Goal: Find specific page/section: Find specific page/section

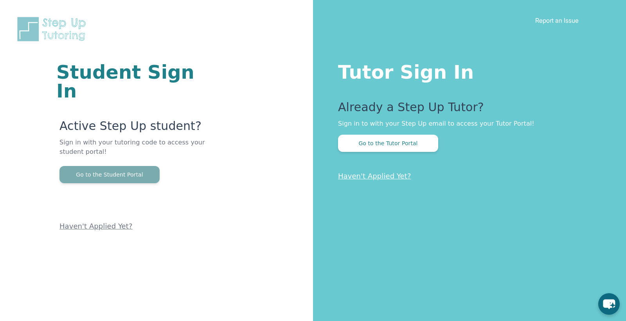
click at [114, 166] on button "Go to the Student Portal" at bounding box center [109, 174] width 100 height 17
drag, startPoint x: 105, startPoint y: 141, endPoint x: 110, endPoint y: 148, distance: 8.7
click at [106, 142] on p "Sign in with your tutoring code to access your student portal!" at bounding box center [139, 152] width 160 height 28
click at [119, 166] on button "Go to the Student Portal" at bounding box center [109, 174] width 100 height 17
click at [133, 166] on button "Go to the Student Portal" at bounding box center [109, 174] width 100 height 17
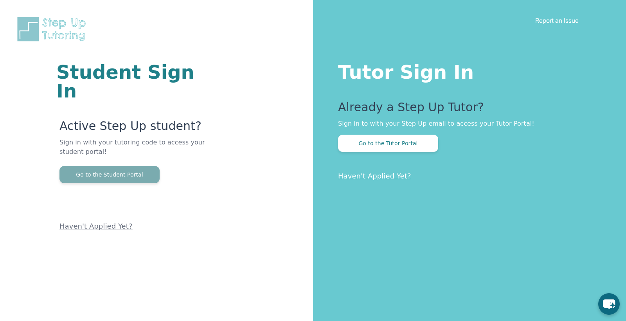
click at [117, 166] on button "Go to the Student Portal" at bounding box center [109, 174] width 100 height 17
click at [102, 166] on button "Go to the Student Portal" at bounding box center [109, 174] width 100 height 17
